Goal: Information Seeking & Learning: Learn about a topic

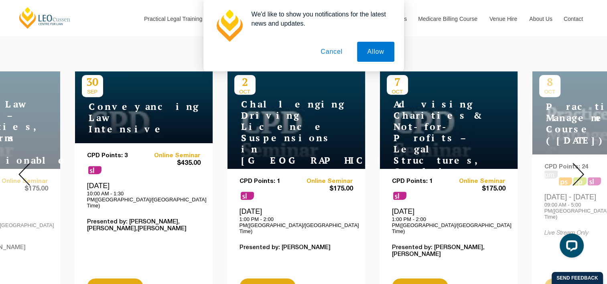
click at [338, 49] on button "Cancel" at bounding box center [332, 52] width 42 height 20
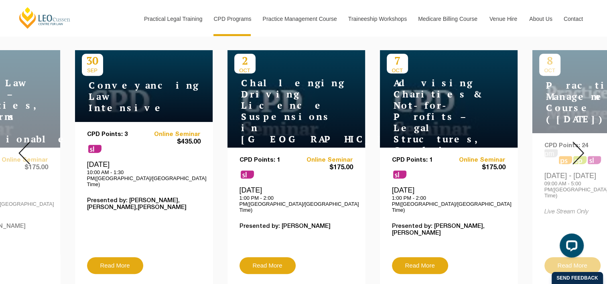
scroll to position [337, 0]
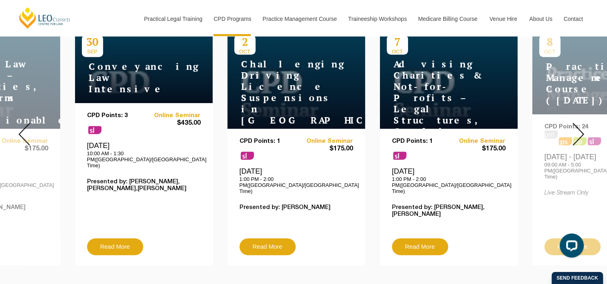
click at [579, 128] on img at bounding box center [579, 134] width 12 height 23
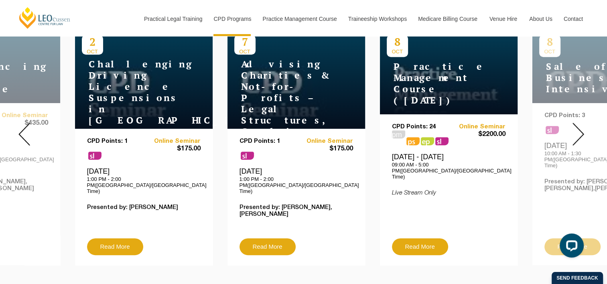
click at [578, 128] on img at bounding box center [579, 134] width 12 height 23
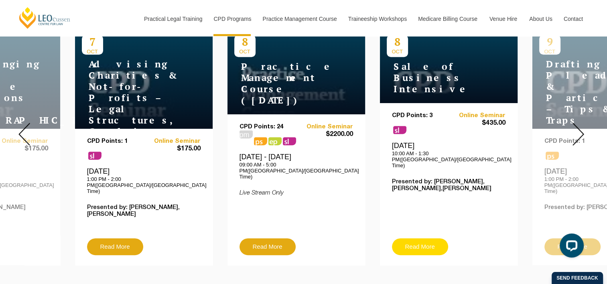
click at [427, 238] on link "Read More" at bounding box center [420, 246] width 56 height 17
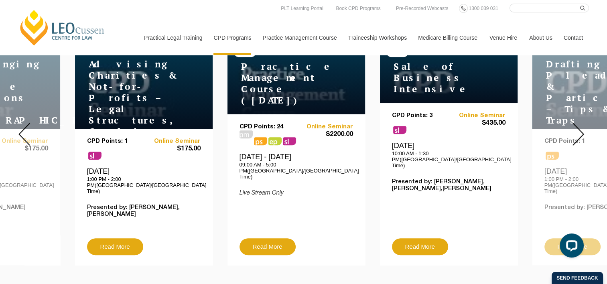
click at [579, 128] on img at bounding box center [579, 134] width 12 height 23
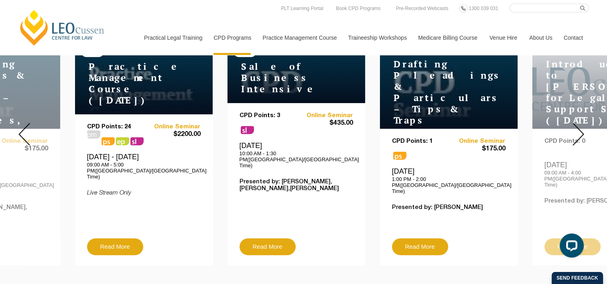
click at [579, 128] on img at bounding box center [579, 134] width 12 height 23
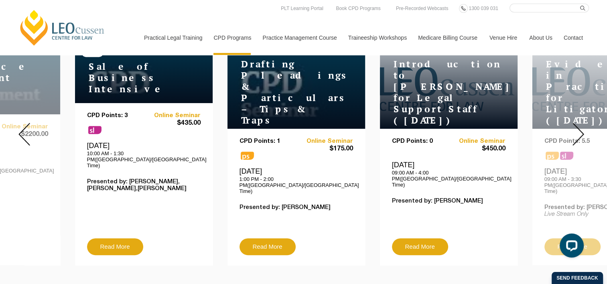
click at [579, 128] on img at bounding box center [579, 134] width 12 height 23
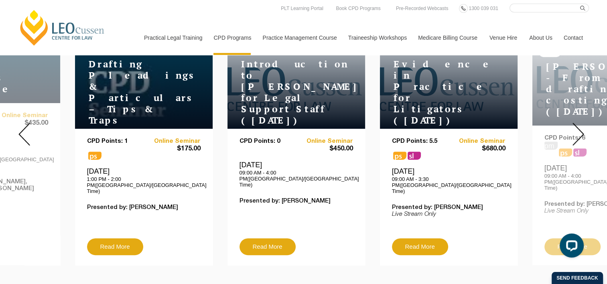
click at [579, 128] on img at bounding box center [579, 134] width 12 height 23
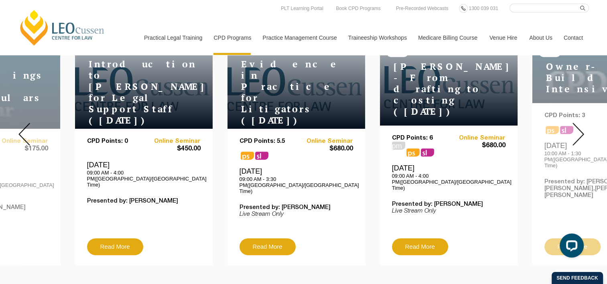
click at [579, 128] on img at bounding box center [579, 134] width 12 height 23
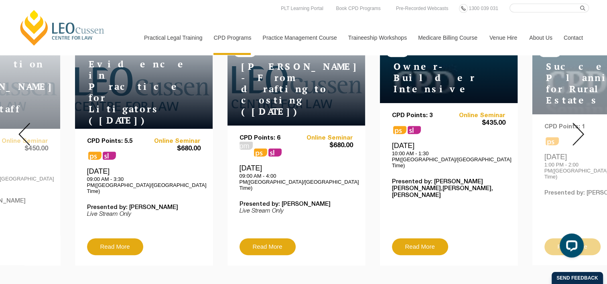
click at [579, 128] on img at bounding box center [579, 134] width 12 height 23
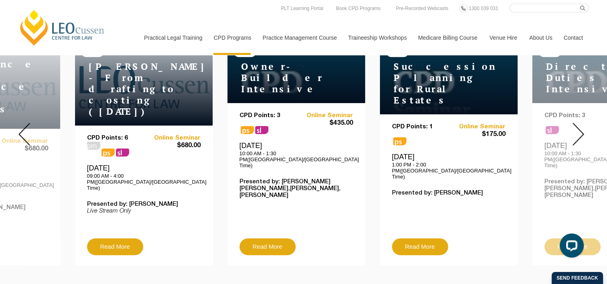
click at [579, 128] on img at bounding box center [579, 134] width 12 height 23
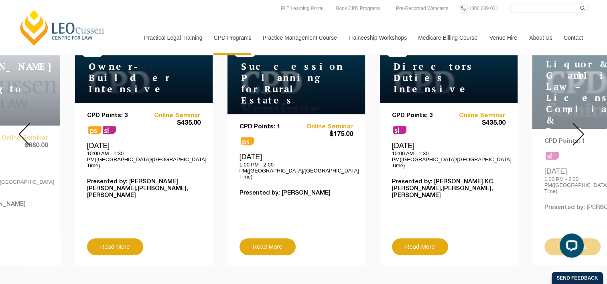
click at [578, 128] on img at bounding box center [579, 134] width 12 height 23
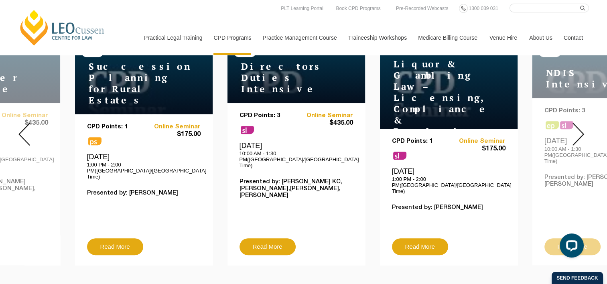
click at [578, 128] on img at bounding box center [579, 134] width 12 height 23
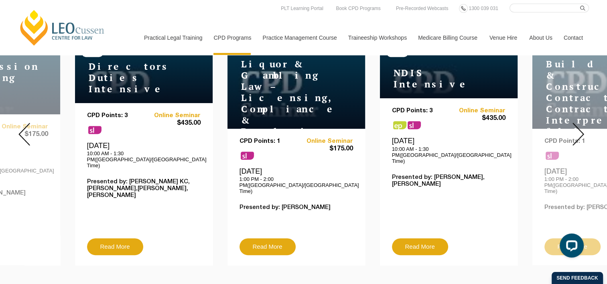
click at [578, 128] on img at bounding box center [579, 134] width 12 height 23
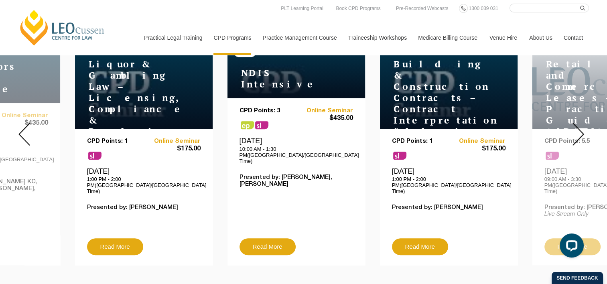
click at [578, 128] on img at bounding box center [579, 134] width 12 height 23
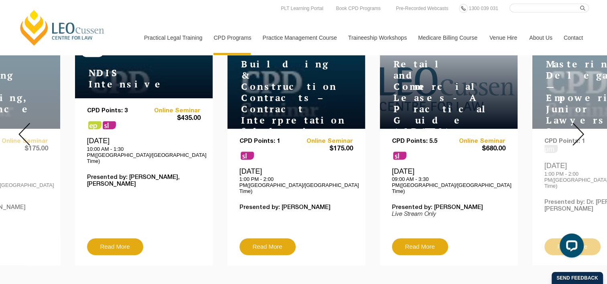
click at [578, 128] on img at bounding box center [579, 134] width 12 height 23
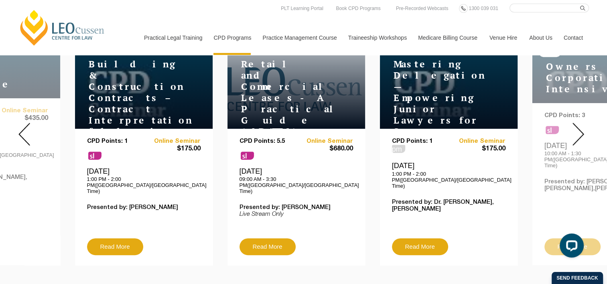
click at [578, 128] on img at bounding box center [579, 134] width 12 height 23
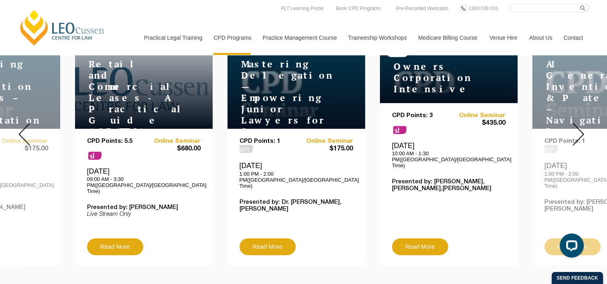
click at [578, 128] on img at bounding box center [579, 134] width 12 height 23
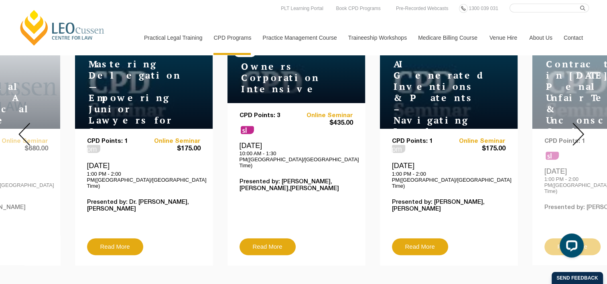
click at [578, 128] on img at bounding box center [579, 134] width 12 height 23
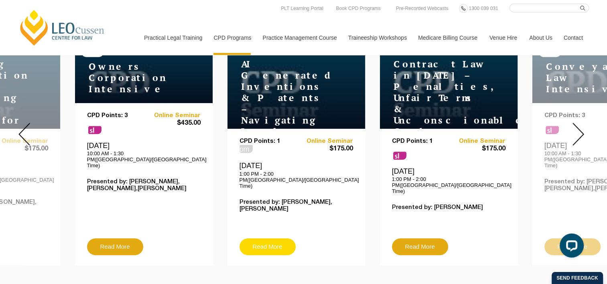
click at [273, 238] on link "Read More" at bounding box center [268, 246] width 56 height 17
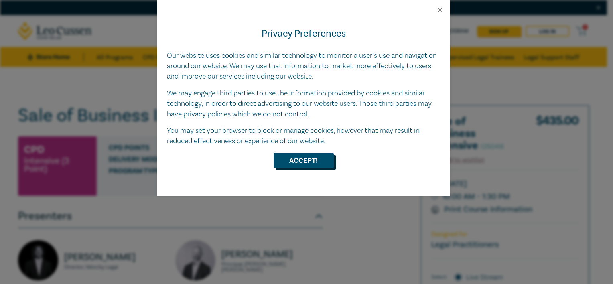
click at [307, 155] on button "Accept!" at bounding box center [304, 160] width 60 height 15
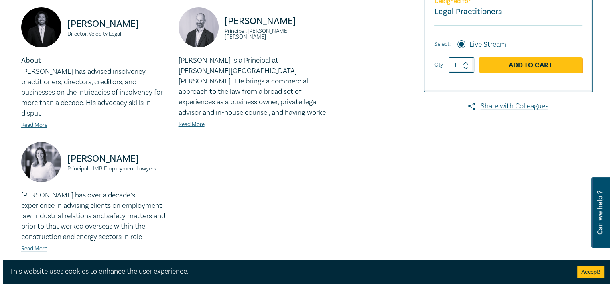
scroll to position [241, 0]
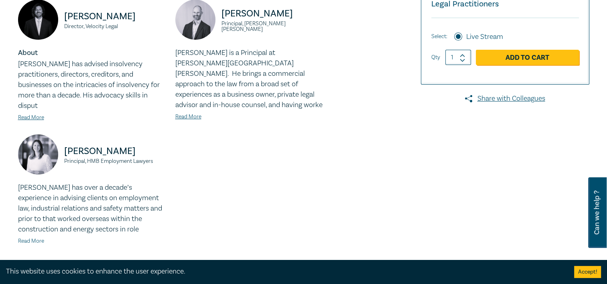
click at [29, 238] on link "Read More" at bounding box center [31, 241] width 26 height 7
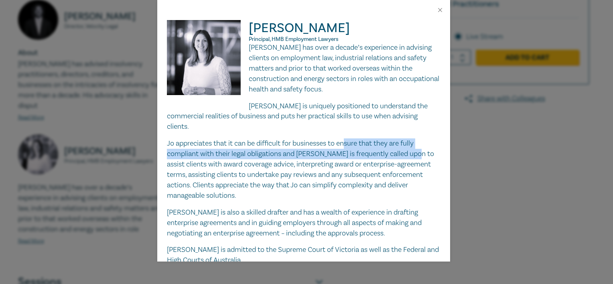
drag, startPoint x: 346, startPoint y: 132, endPoint x: 432, endPoint y: 147, distance: 86.7
click at [432, 147] on p "Jo appreciates that it can be difficult for businesses to ensure that they are …" at bounding box center [304, 170] width 274 height 62
drag, startPoint x: 234, startPoint y: 148, endPoint x: 226, endPoint y: 154, distance: 10.0
click at [234, 148] on p "Jo appreciates that it can be difficult for businesses to ensure that they are …" at bounding box center [304, 170] width 274 height 62
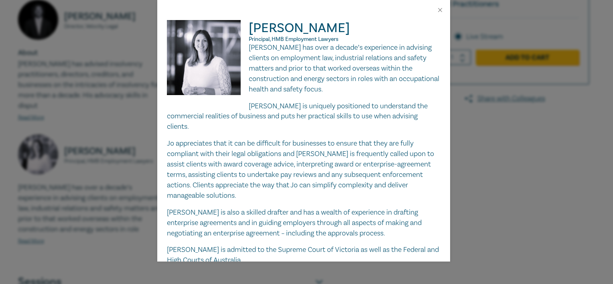
click at [222, 155] on p "Jo appreciates that it can be difficult for businesses to ensure that they are …" at bounding box center [304, 170] width 274 height 62
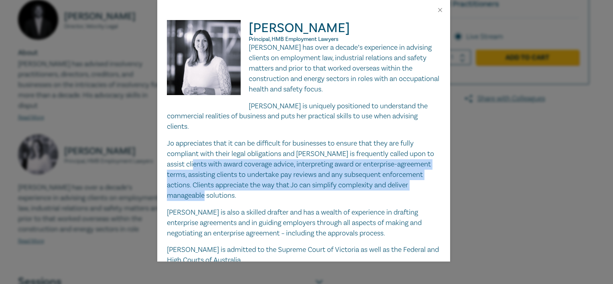
drag, startPoint x: 222, startPoint y: 154, endPoint x: 241, endPoint y: 187, distance: 38.1
click at [241, 187] on p "Jo appreciates that it can be difficult for businesses to ensure that they are …" at bounding box center [304, 170] width 274 height 62
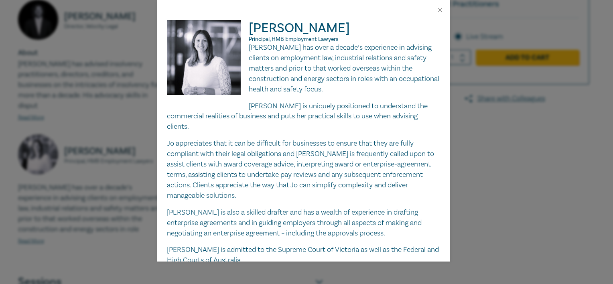
click at [337, 194] on div "Jo has over a decade’s experience in advising clients on employment law, indust…" at bounding box center [304, 154] width 274 height 223
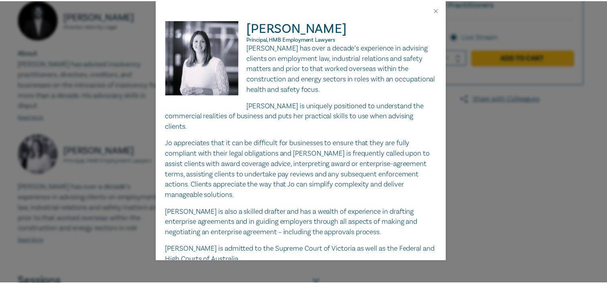
scroll to position [27, 0]
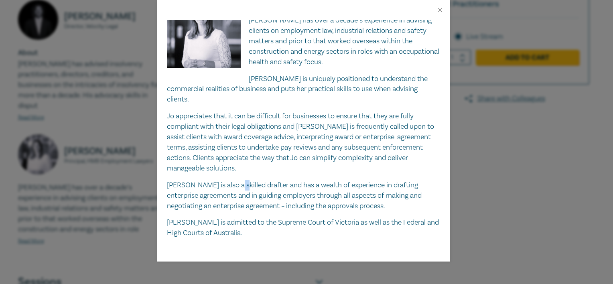
drag, startPoint x: 230, startPoint y: 173, endPoint x: 238, endPoint y: 174, distance: 7.6
click at [238, 180] on p "Jo is also a skilled drafter and has a wealth of experience in drafting enterpr…" at bounding box center [304, 195] width 274 height 31
drag, startPoint x: 238, startPoint y: 174, endPoint x: 330, endPoint y: 174, distance: 91.9
click at [330, 180] on p "Jo is also a skilled drafter and has a wealth of experience in drafting enterpr…" at bounding box center [304, 195] width 274 height 31
click at [437, 7] on button "Close" at bounding box center [440, 9] width 7 height 7
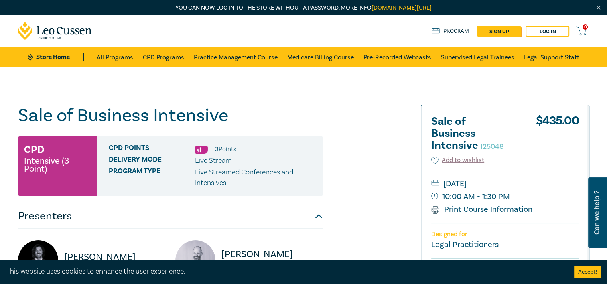
scroll to position [241, 0]
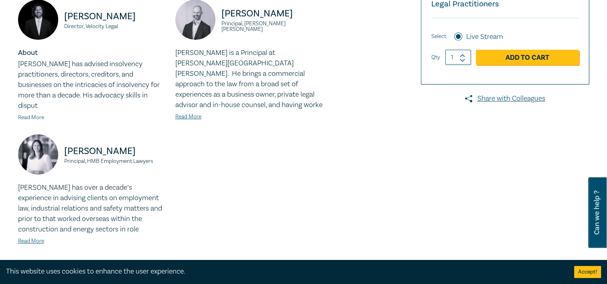
click at [30, 114] on link "Read More" at bounding box center [31, 117] width 26 height 7
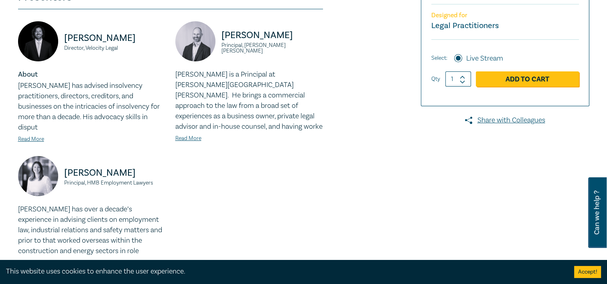
scroll to position [201, 0]
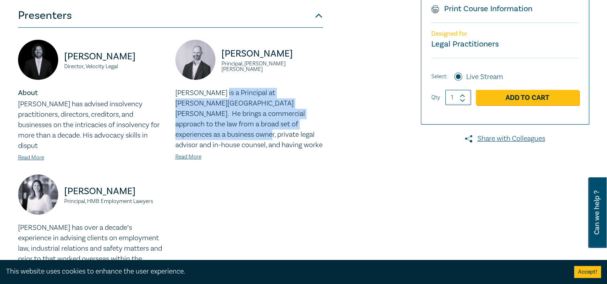
drag, startPoint x: 216, startPoint y: 93, endPoint x: 305, endPoint y: 120, distance: 93.2
click at [305, 120] on p "Paul is a Principal at Harwood Andrews. He brings a commercial approach to the …" at bounding box center [249, 119] width 148 height 63
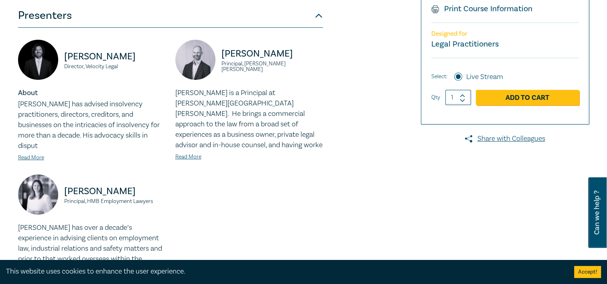
drag, startPoint x: 305, startPoint y: 120, endPoint x: 327, endPoint y: 163, distance: 47.9
click at [327, 163] on div "Paul Gray Principal, Harwood Andrews Paul is a Principal at Harwood Andrews. He…" at bounding box center [249, 107] width 157 height 135
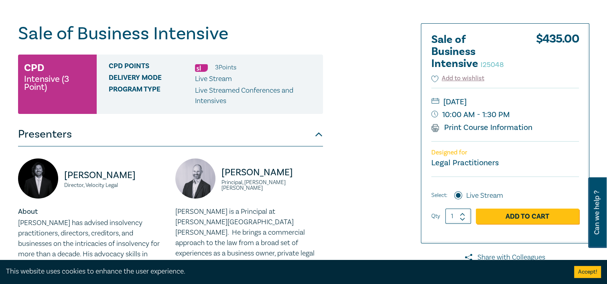
scroll to position [80, 0]
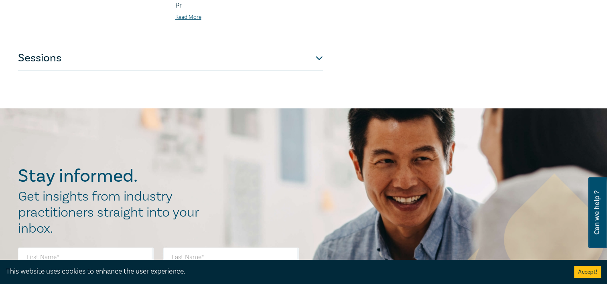
scroll to position [482, 0]
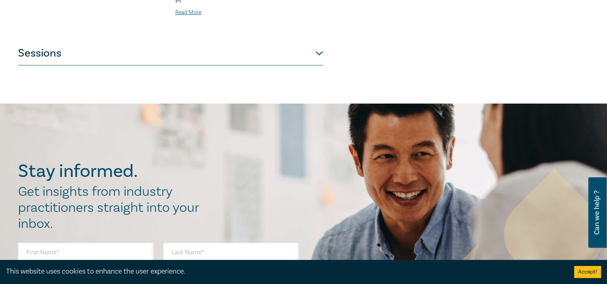
click at [277, 56] on button "Sessions" at bounding box center [170, 53] width 305 height 24
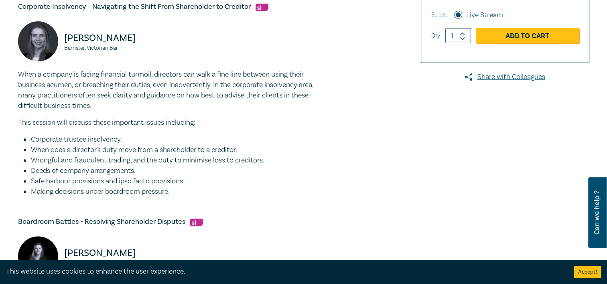
scroll to position [281, 0]
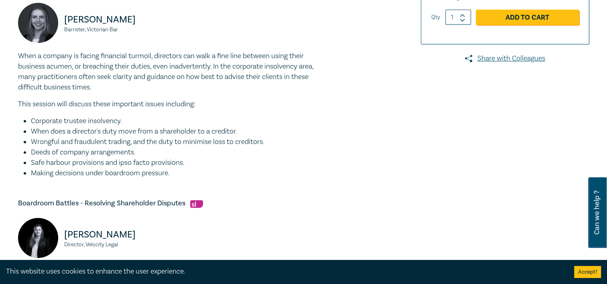
drag, startPoint x: 128, startPoint y: 135, endPoint x: 257, endPoint y: 130, distance: 128.9
click at [257, 130] on li "When does a director's duty move from a shareholder to a creditor." at bounding box center [177, 131] width 292 height 10
click at [162, 149] on li "Deeds of company arrangements." at bounding box center [177, 152] width 292 height 10
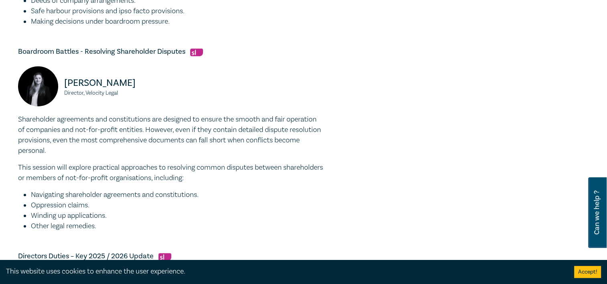
scroll to position [442, 0]
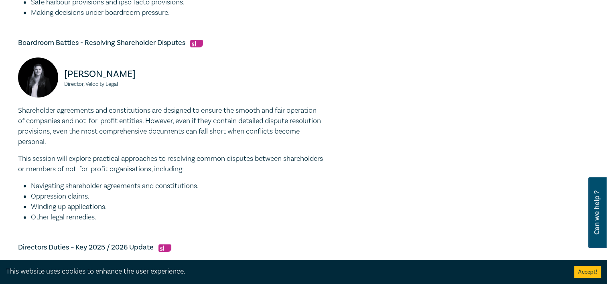
drag, startPoint x: 19, startPoint y: 145, endPoint x: 99, endPoint y: 147, distance: 79.9
click at [99, 147] on p "Shareholder agreements and constitutions are designed to ensure the smooth and …" at bounding box center [170, 127] width 305 height 42
drag, startPoint x: 99, startPoint y: 147, endPoint x: 98, endPoint y: 152, distance: 5.4
click at [100, 151] on div "Shareholder agreements and constitutions are designed to ensure the smooth and …" at bounding box center [170, 164] width 305 height 117
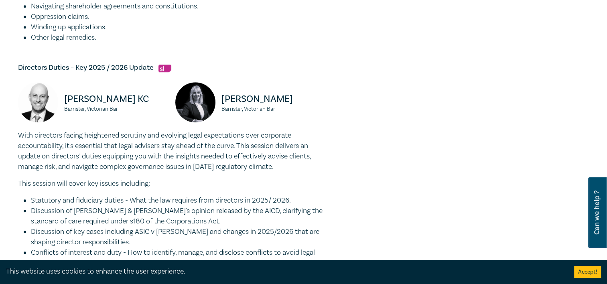
scroll to position [642, 0]
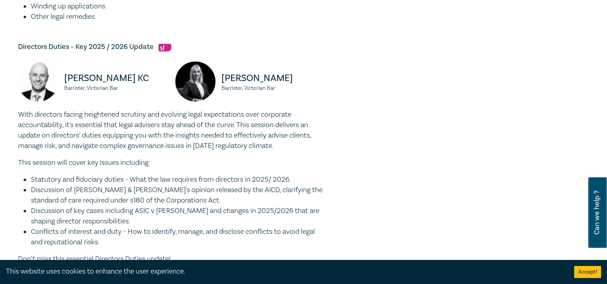
drag, startPoint x: 68, startPoint y: 126, endPoint x: 229, endPoint y: 159, distance: 164.7
click at [229, 159] on div "With directors facing heightened scrutiny and evolving legal expectations over …" at bounding box center [170, 187] width 305 height 155
drag, startPoint x: 229, startPoint y: 159, endPoint x: 193, endPoint y: 164, distance: 37.0
click at [193, 164] on p "This session will cover key issues including:" at bounding box center [170, 163] width 305 height 10
click at [183, 160] on p "This session will cover key issues including:" at bounding box center [170, 163] width 305 height 10
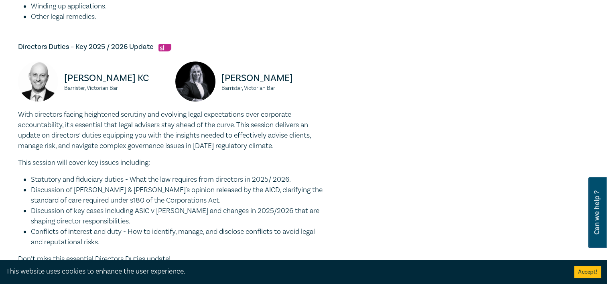
drag, startPoint x: 185, startPoint y: 133, endPoint x: 310, endPoint y: 151, distance: 126.2
click at [310, 151] on div "With directors facing heightened scrutiny and evolving legal expectations over …" at bounding box center [170, 187] width 305 height 155
click at [190, 156] on div "With directors facing heightened scrutiny and evolving legal expectations over …" at bounding box center [170, 187] width 305 height 155
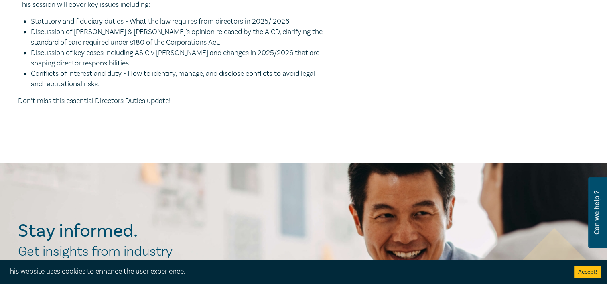
scroll to position [803, 0]
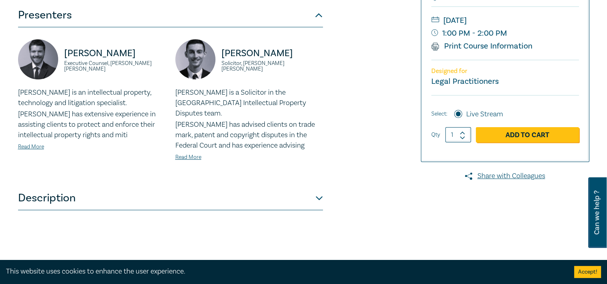
scroll to position [210, 0]
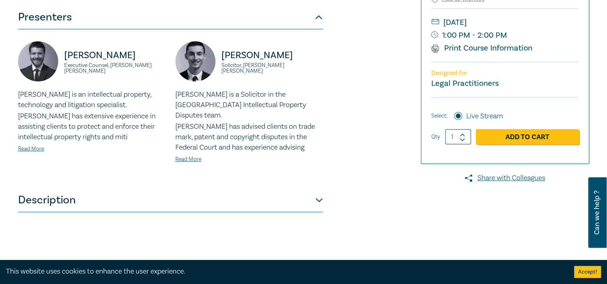
click at [74, 190] on button "Description" at bounding box center [170, 200] width 305 height 24
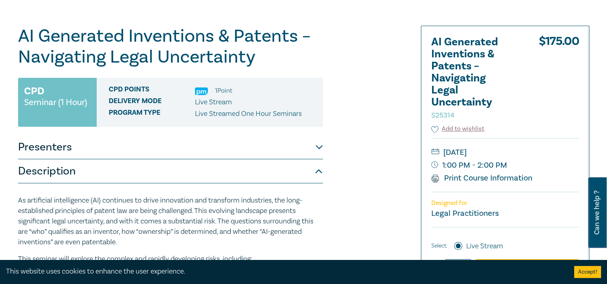
scroll to position [80, 0]
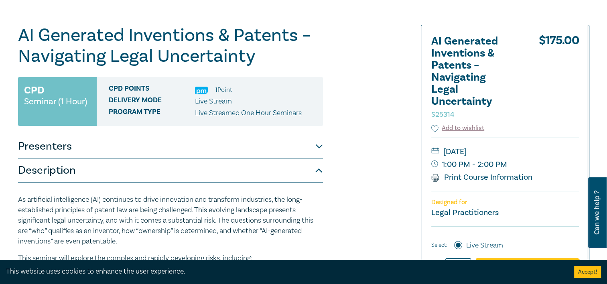
click at [192, 28] on h1 "AI Generated Inventions & Patents – Navigating Legal Uncertainty S25314" at bounding box center [170, 46] width 305 height 42
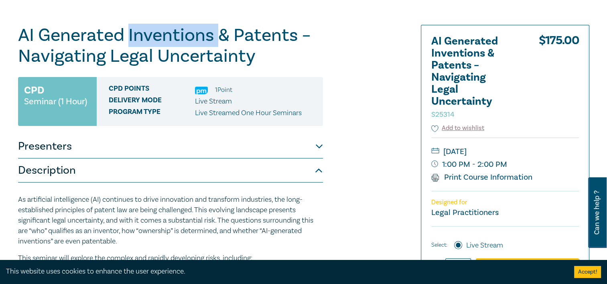
click at [192, 28] on h1 "AI Generated Inventions & Patents – Navigating Legal Uncertainty S25314" at bounding box center [170, 46] width 305 height 42
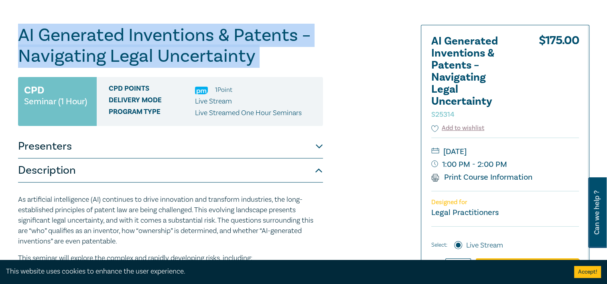
click at [192, 28] on h1 "AI Generated Inventions & Patents – Navigating Legal Uncertainty S25314" at bounding box center [170, 46] width 305 height 42
drag, startPoint x: 192, startPoint y: 28, endPoint x: 154, endPoint y: 55, distance: 46.3
click at [154, 55] on h1 "AI Generated Inventions & Patents – Navigating Legal Uncertainty S25314" at bounding box center [170, 46] width 305 height 42
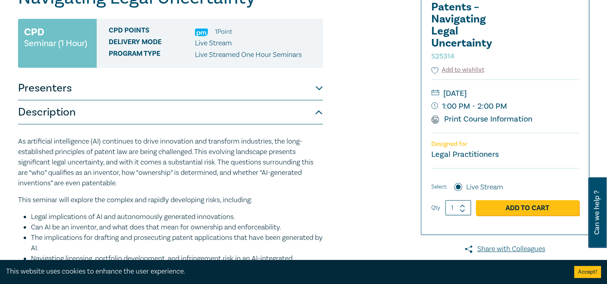
scroll to position [120, 0]
